Goal: Task Accomplishment & Management: Complete application form

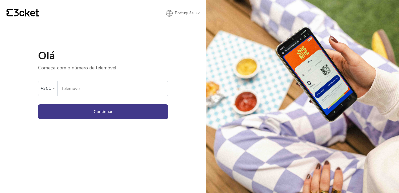
click at [136, 102] on form "Ocorreu um erro. Se o erro persistir, entrar em contato com o suporte. +351 Tel…" at bounding box center [103, 95] width 130 height 48
click at [137, 96] on form "Ocorreu um erro. Se o erro persistir, entrar em contato com o suporte. +351 Tel…" at bounding box center [103, 95] width 130 height 48
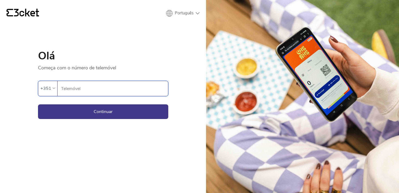
click at [137, 92] on input "Telemóvel" at bounding box center [114, 88] width 107 height 15
type input "912763582"
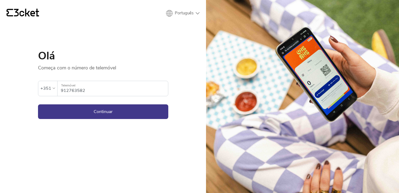
click at [128, 104] on form "Ocorreu um erro. Se o erro persistir, entrar em contato com o suporte. +351 912…" at bounding box center [103, 95] width 130 height 48
click at [122, 112] on button "Continuar" at bounding box center [103, 111] width 130 height 15
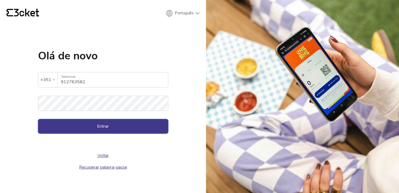
click at [116, 124] on button "Entrar" at bounding box center [103, 126] width 130 height 15
